Goal: Task Accomplishment & Management: Manage account settings

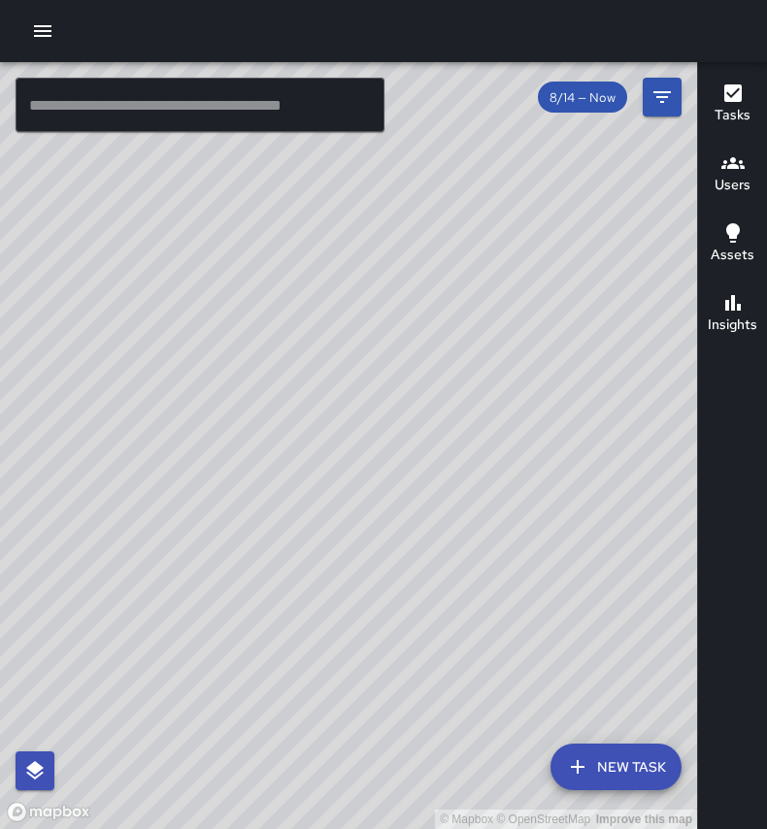
drag, startPoint x: 431, startPoint y: 272, endPoint x: 669, endPoint y: 291, distance: 238.7
click at [668, 291] on div "© Mapbox © OpenStreetMap Improve this map" at bounding box center [348, 445] width 697 height 767
drag, startPoint x: 437, startPoint y: 291, endPoint x: 679, endPoint y: 253, distance: 244.8
click at [679, 253] on div "© Mapbox © OpenStreetMap Improve this map" at bounding box center [348, 445] width 697 height 767
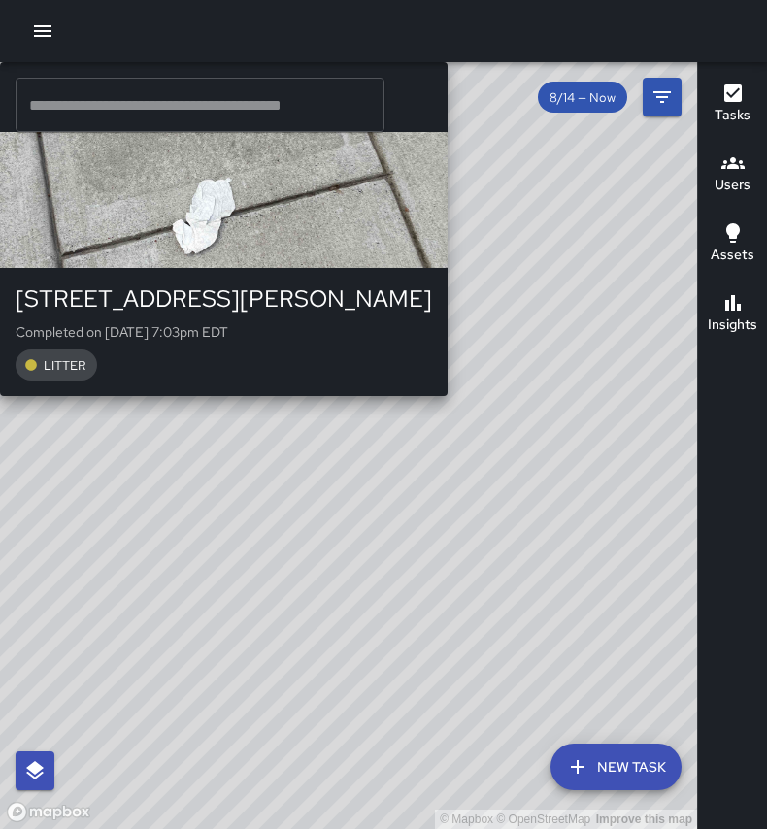
click at [415, 343] on div "© Mapbox © OpenStreetMap Improve this map JG JAMES GINGLES 45 Rankin Avenue Com…" at bounding box center [348, 445] width 697 height 767
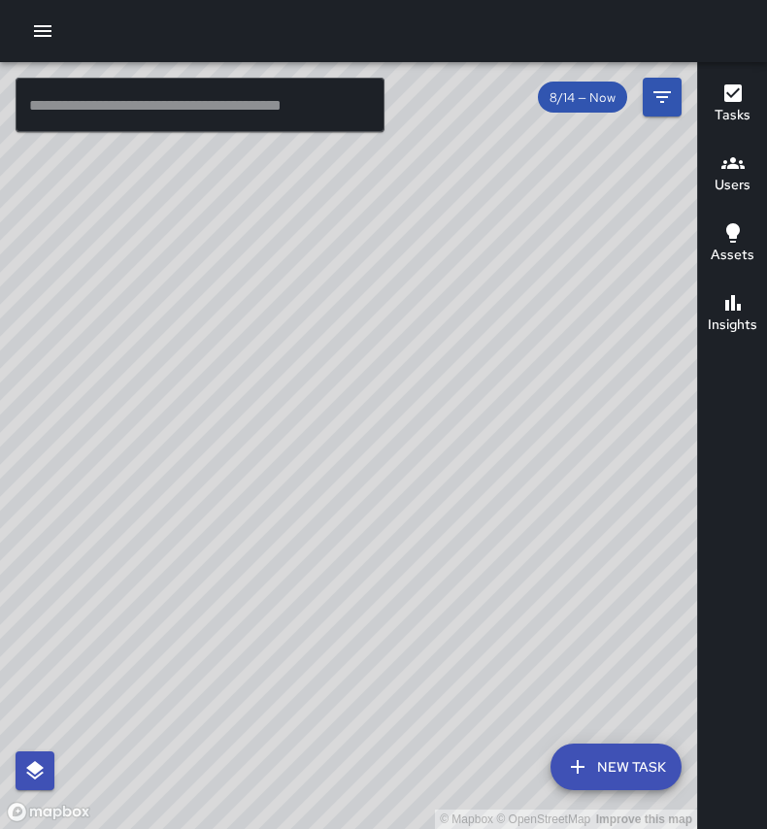
drag, startPoint x: 399, startPoint y: 319, endPoint x: 523, endPoint y: 264, distance: 135.7
click at [523, 264] on div "© Mapbox © OpenStreetMap Improve this map" at bounding box center [348, 445] width 697 height 767
click at [44, 20] on icon "button" at bounding box center [42, 30] width 23 height 23
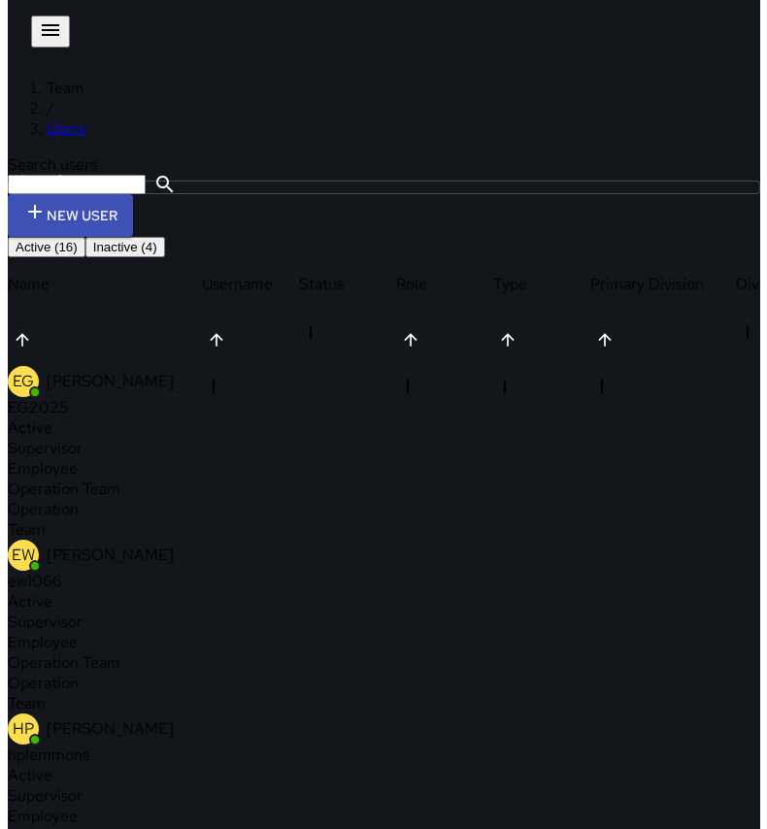
scroll to position [174, 0]
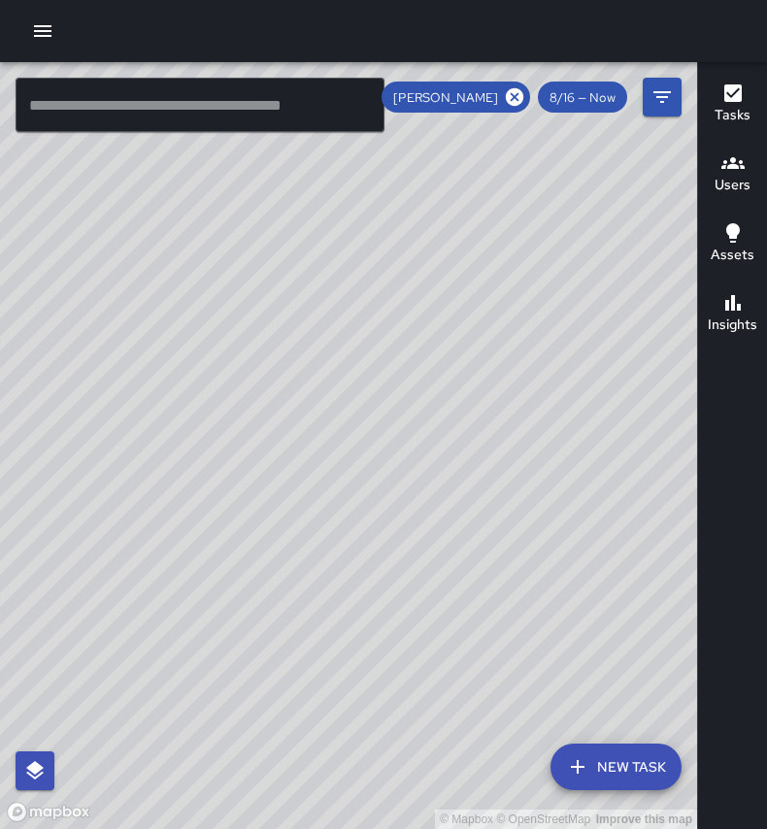
click at [39, 21] on icon "button" at bounding box center [42, 30] width 23 height 23
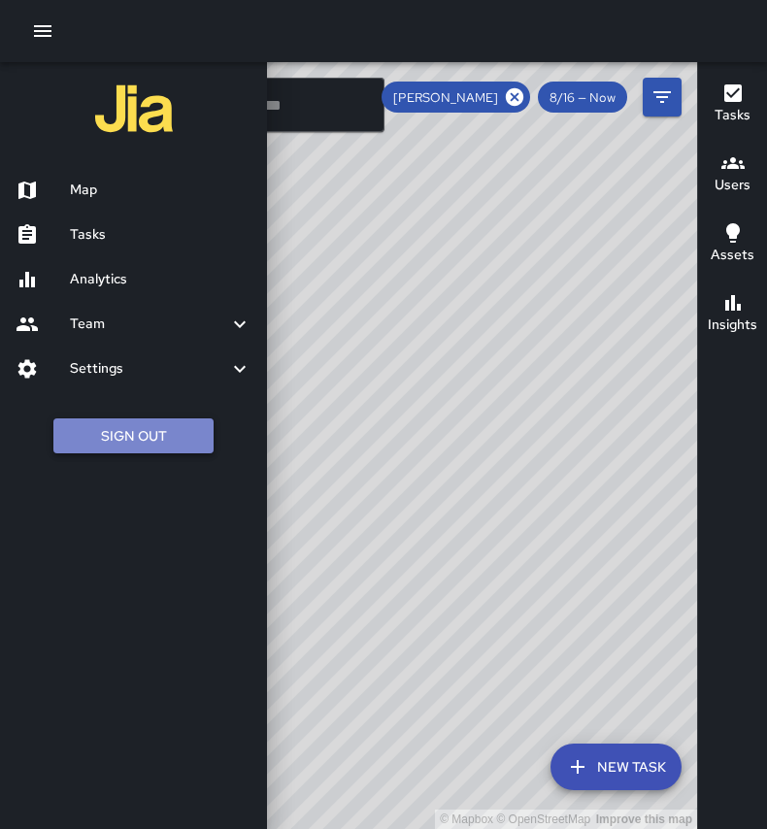
click at [65, 451] on button "Sign Out" at bounding box center [133, 437] width 160 height 36
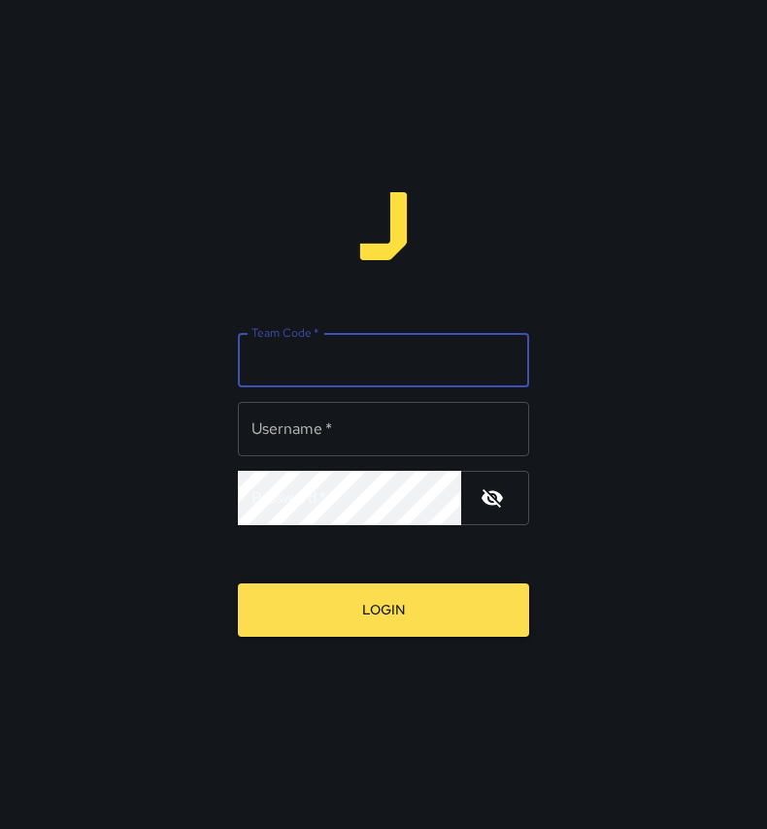
click at [289, 368] on input "Team Code   *" at bounding box center [383, 360] width 291 height 54
type input "*****"
click at [324, 421] on input "Username   *" at bounding box center [383, 429] width 291 height 54
type input "******"
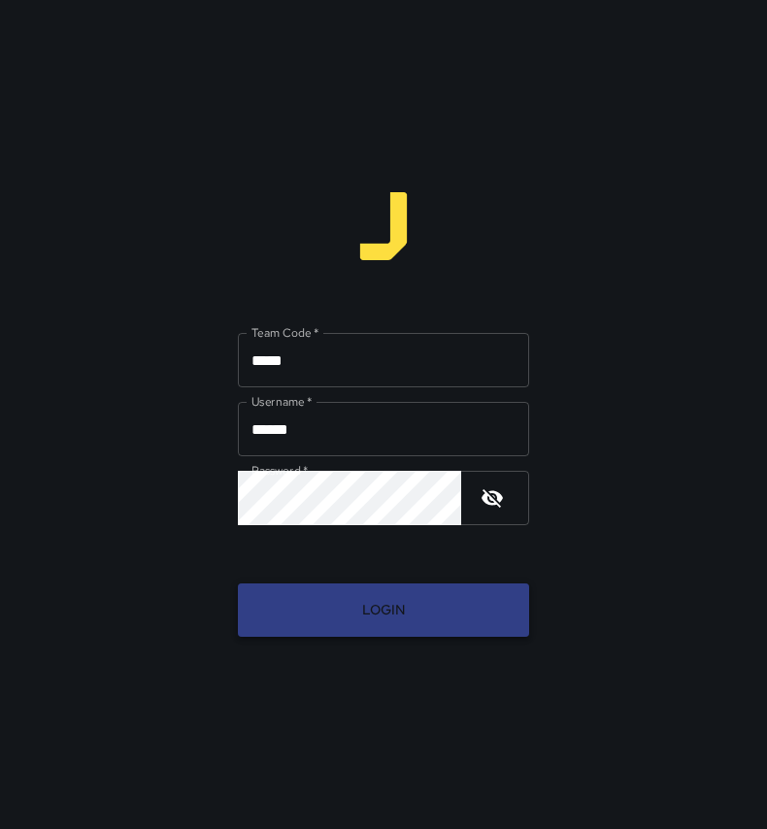
click at [401, 620] on button "Login" at bounding box center [383, 610] width 291 height 53
